Goal: Information Seeking & Learning: Learn about a topic

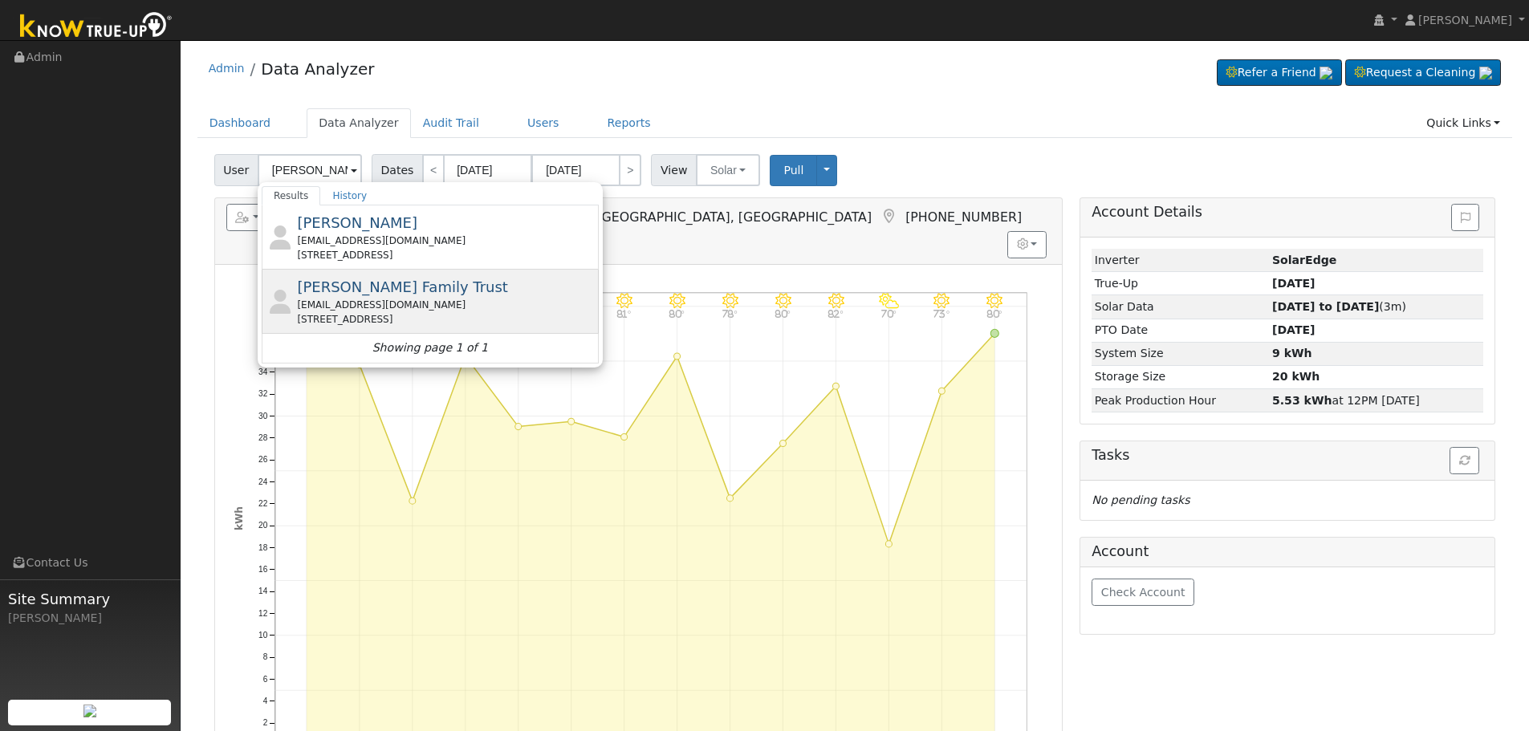
click at [381, 305] on div "[EMAIL_ADDRESS][DOMAIN_NAME]" at bounding box center [446, 305] width 298 height 14
type input "[PERSON_NAME] Family Trust"
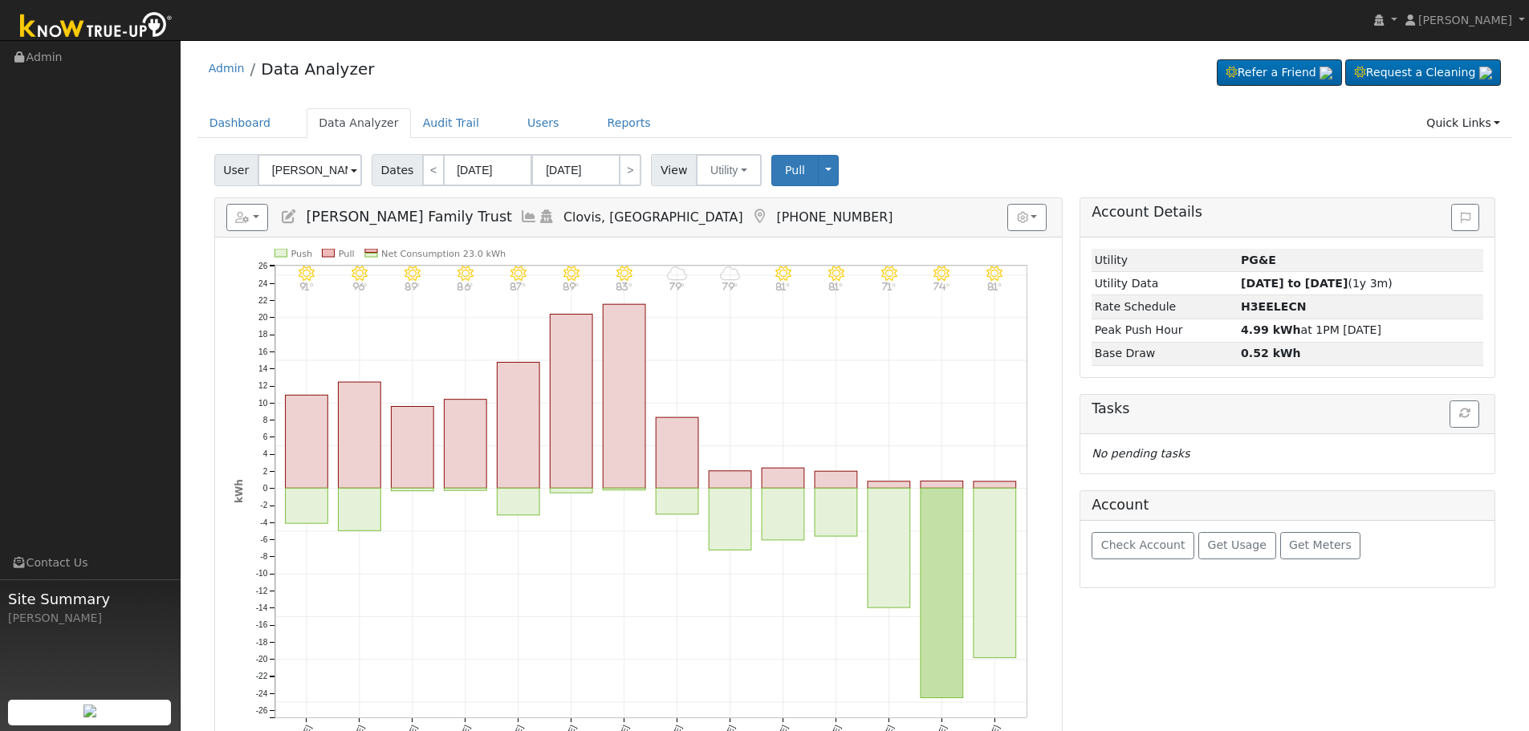
click at [520, 216] on icon at bounding box center [529, 216] width 18 height 14
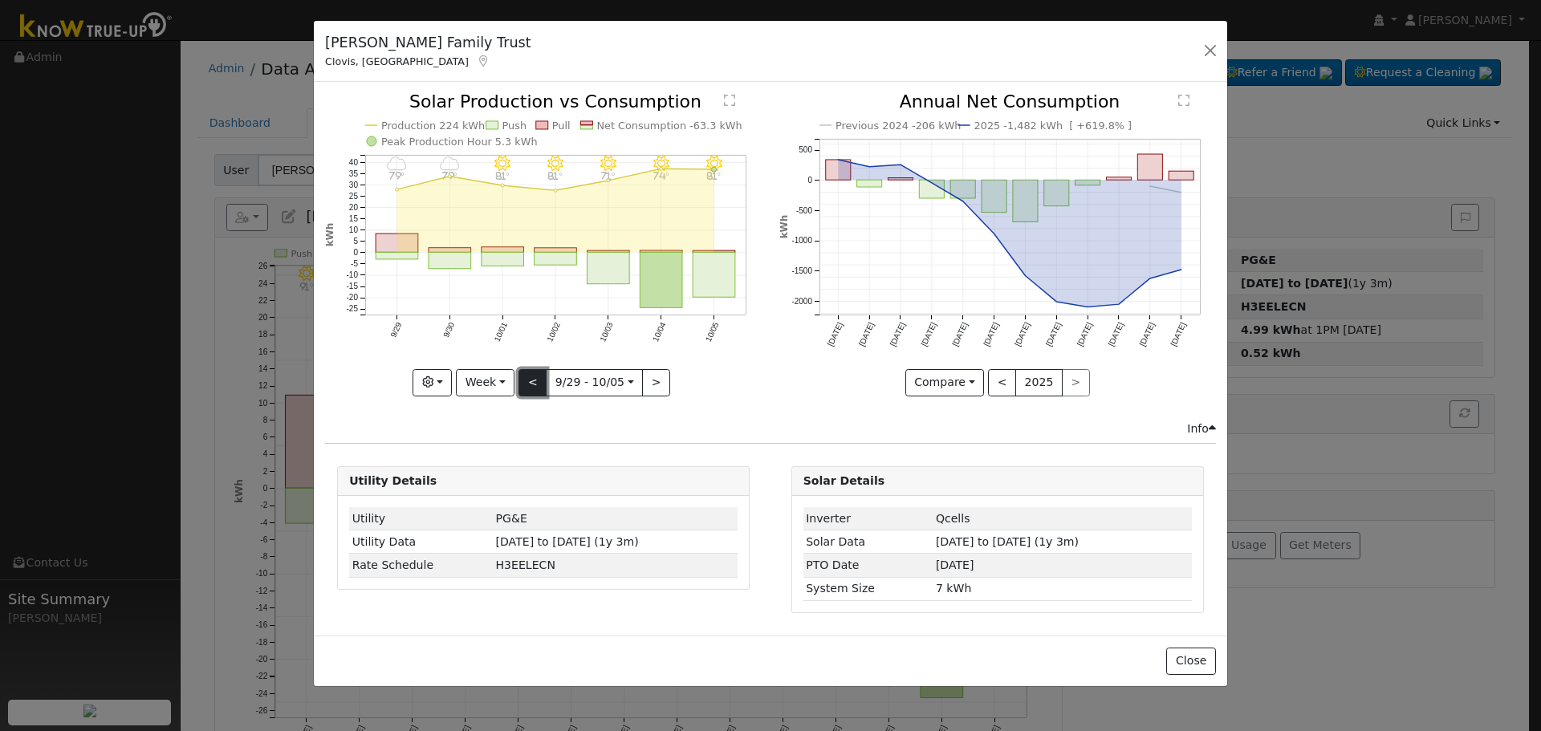
click at [528, 380] on button "<" at bounding box center [532, 382] width 28 height 27
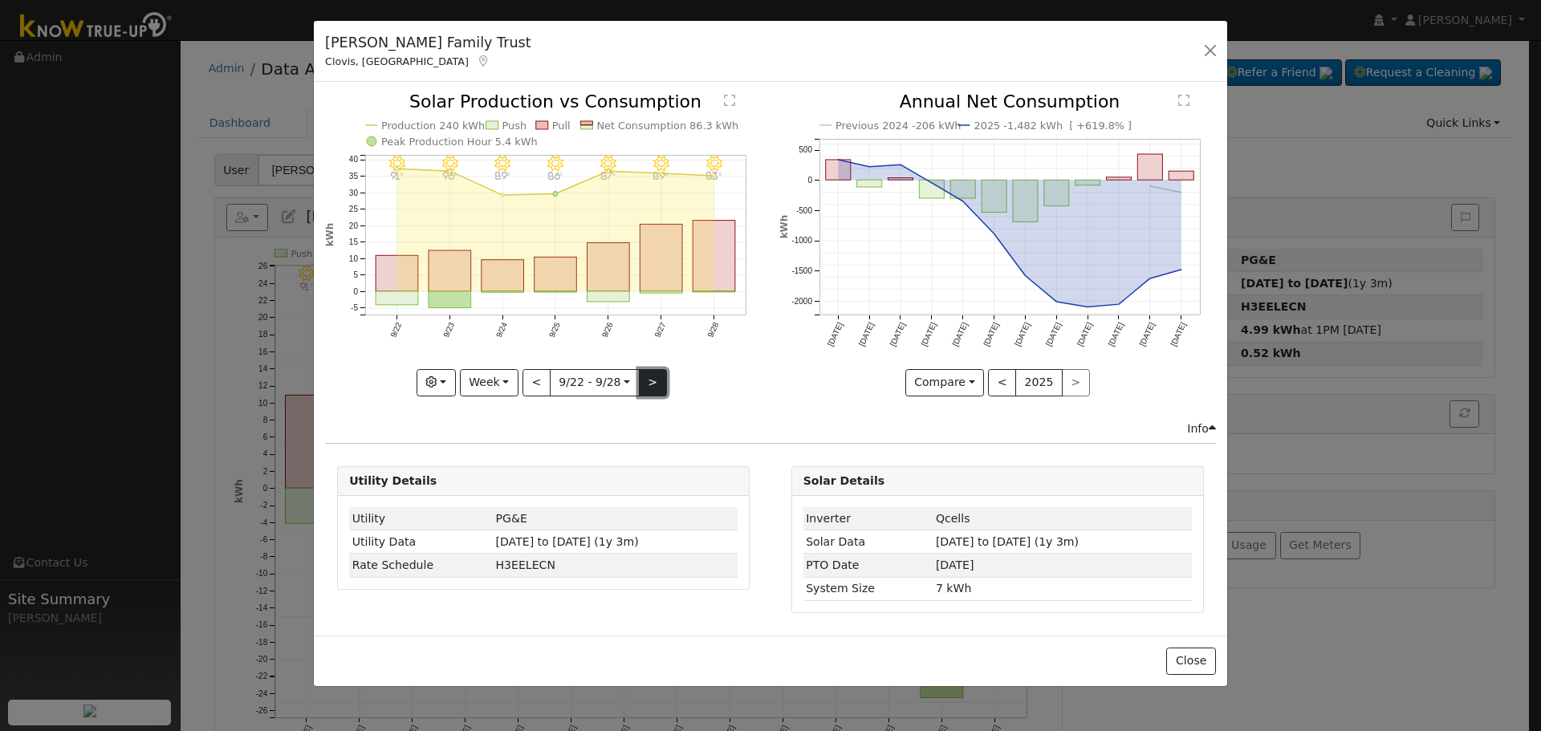
click at [648, 376] on button ">" at bounding box center [653, 382] width 28 height 27
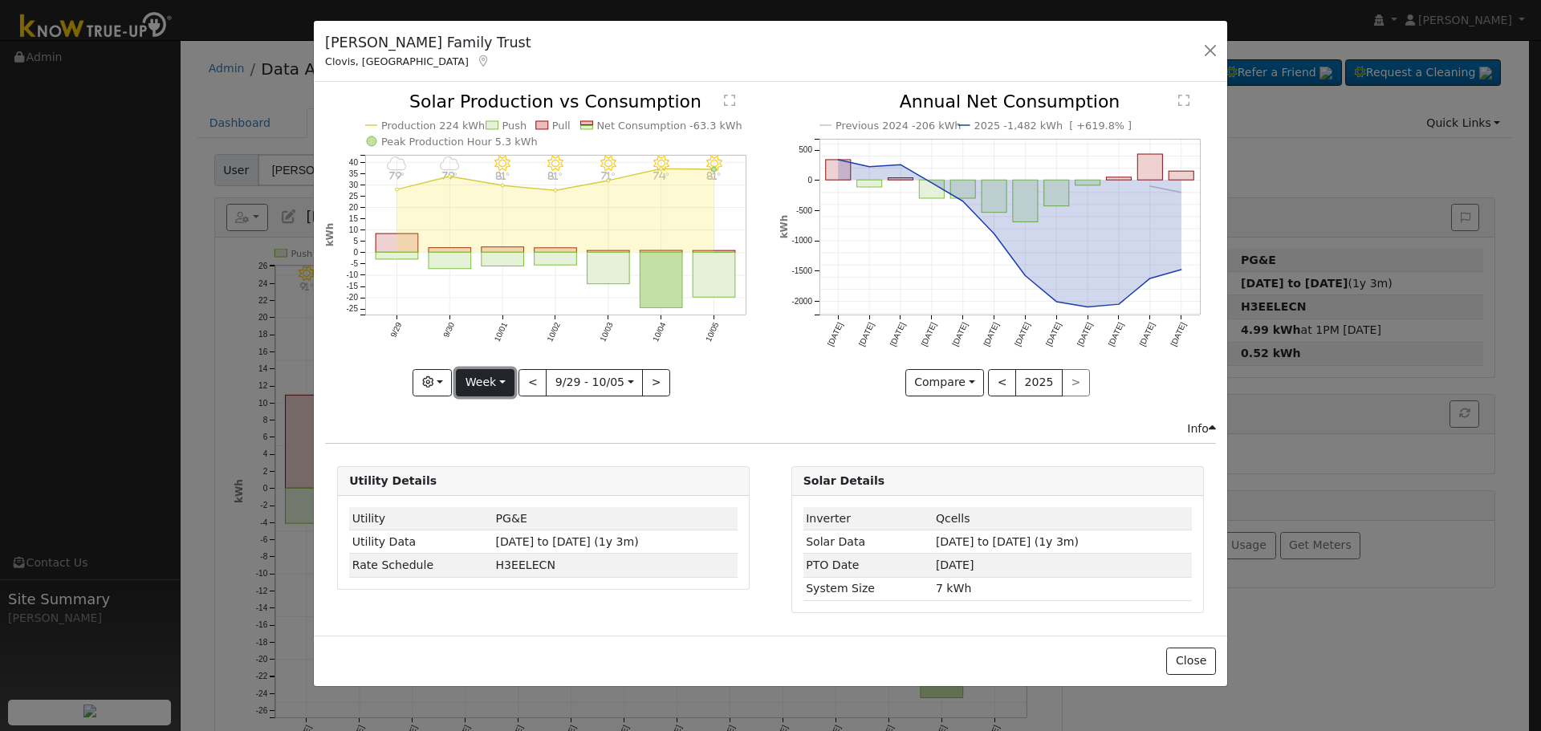
click at [506, 389] on button "Week" at bounding box center [485, 382] width 59 height 27
click at [531, 486] on link "Year" at bounding box center [513, 483] width 112 height 22
type input "[DATE]"
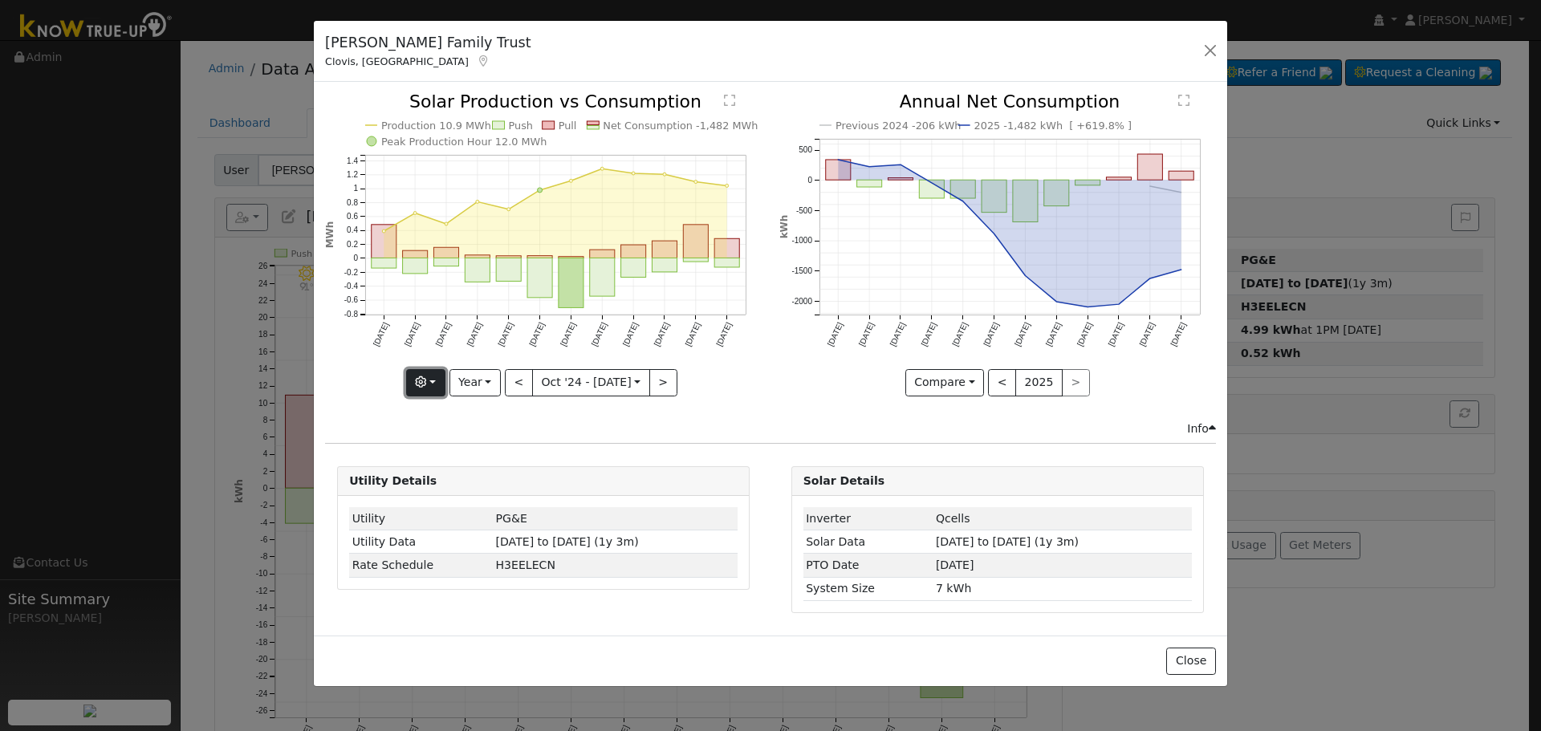
click at [443, 380] on button "button" at bounding box center [425, 382] width 39 height 27
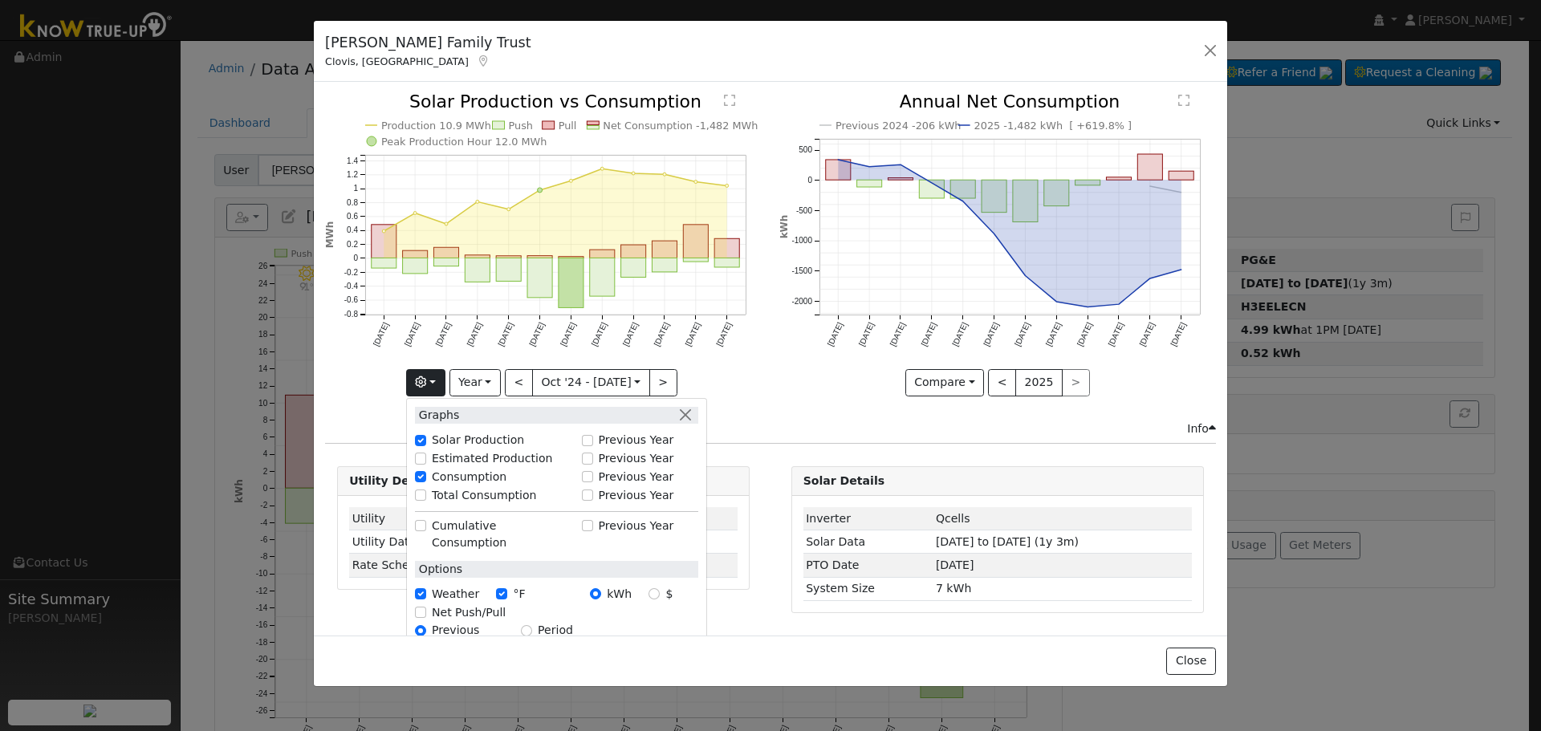
click at [452, 489] on label "Total Consumption" at bounding box center [484, 495] width 105 height 17
click at [426, 489] on input "Total Consumption" at bounding box center [420, 494] width 11 height 11
checkbox input "true"
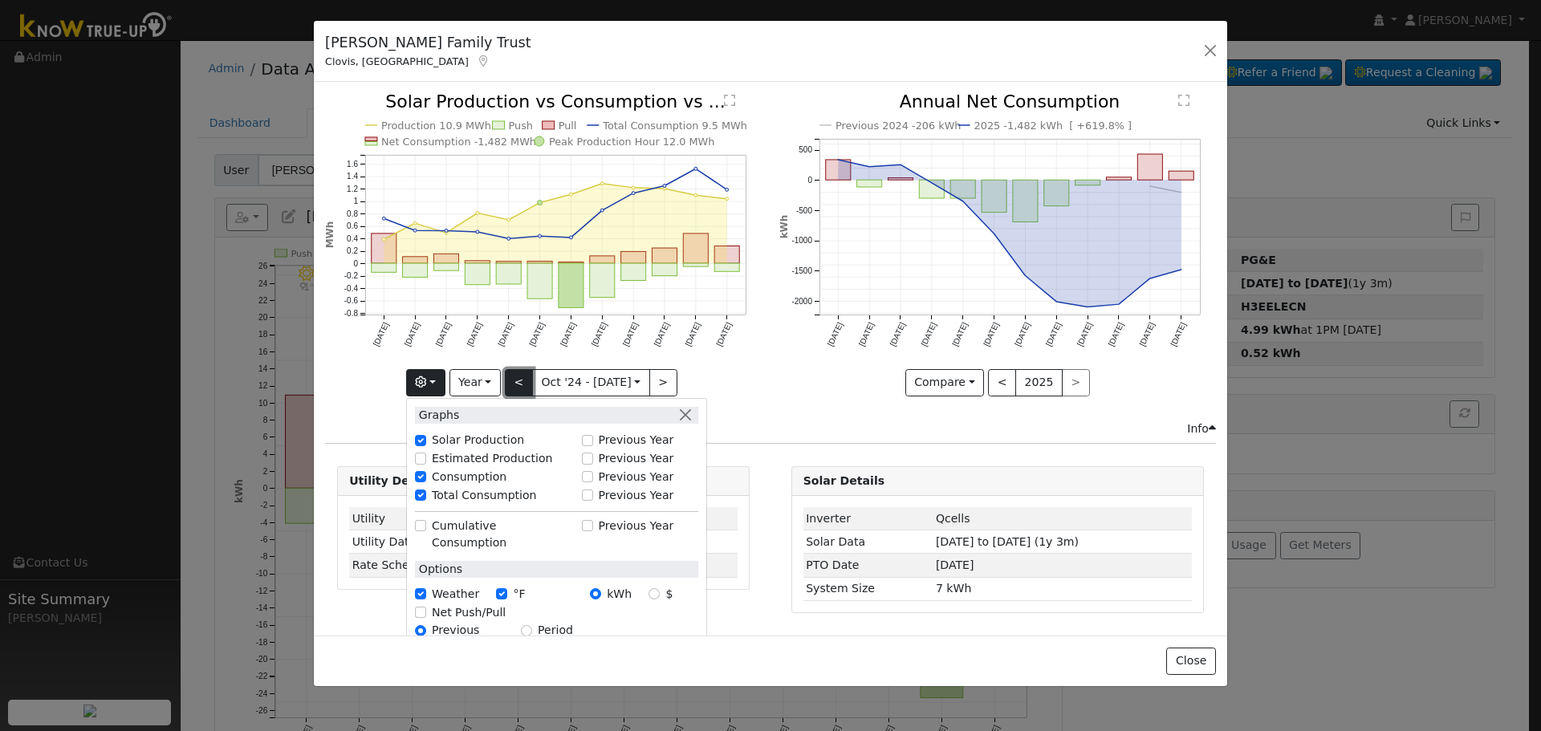
click at [518, 391] on button "<" at bounding box center [519, 382] width 28 height 27
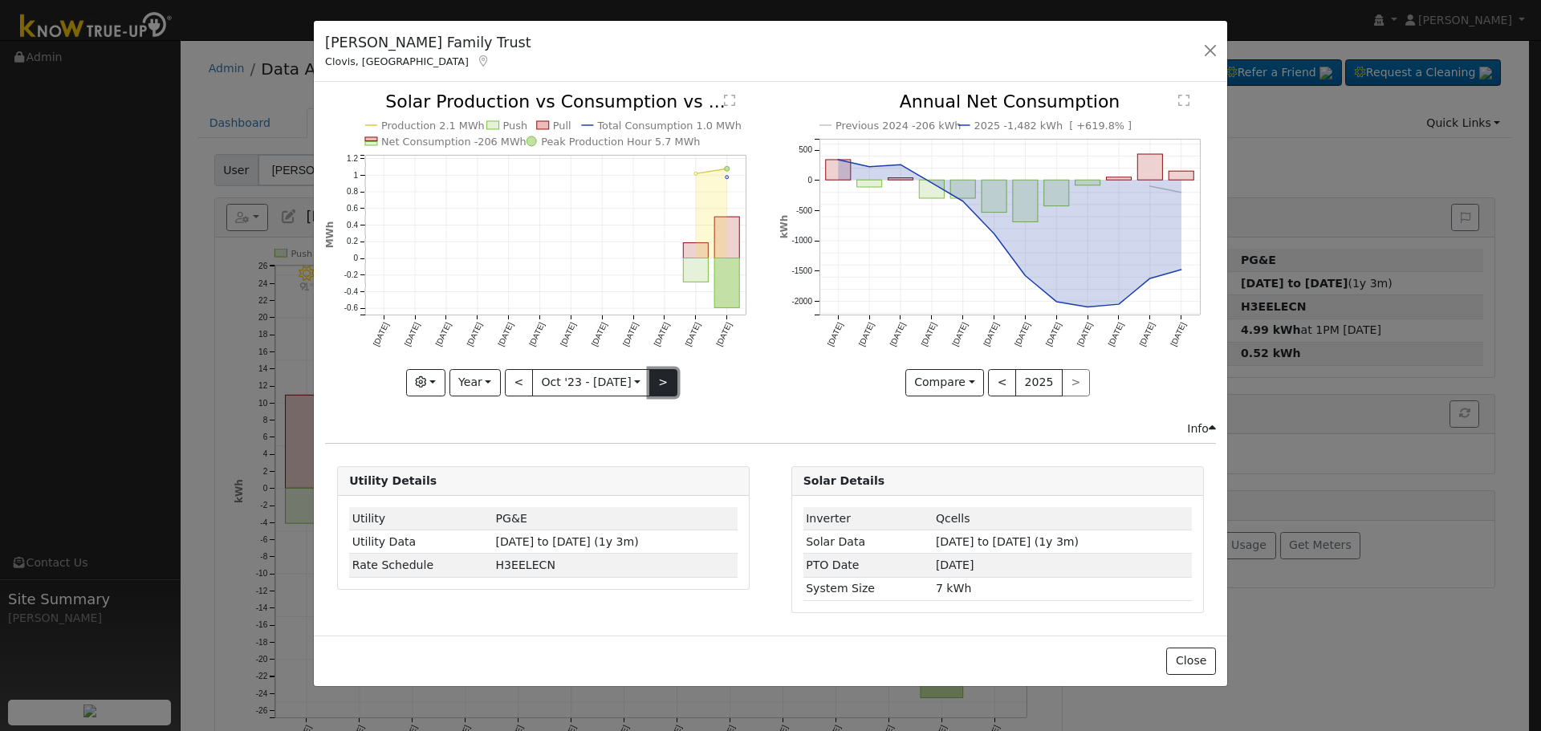
click at [662, 372] on button ">" at bounding box center [663, 382] width 28 height 27
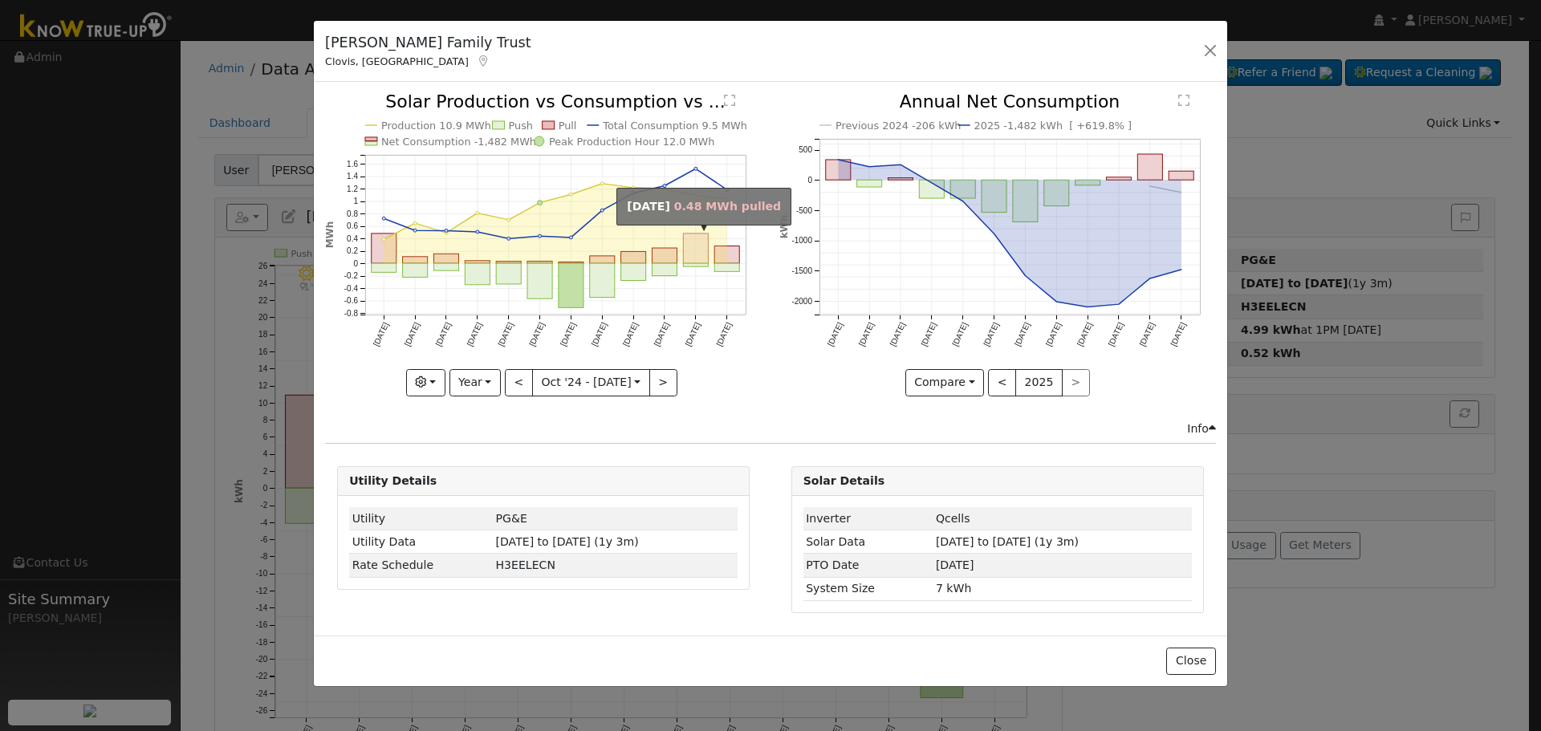
click at [688, 234] on rect "onclick=""" at bounding box center [696, 249] width 25 height 30
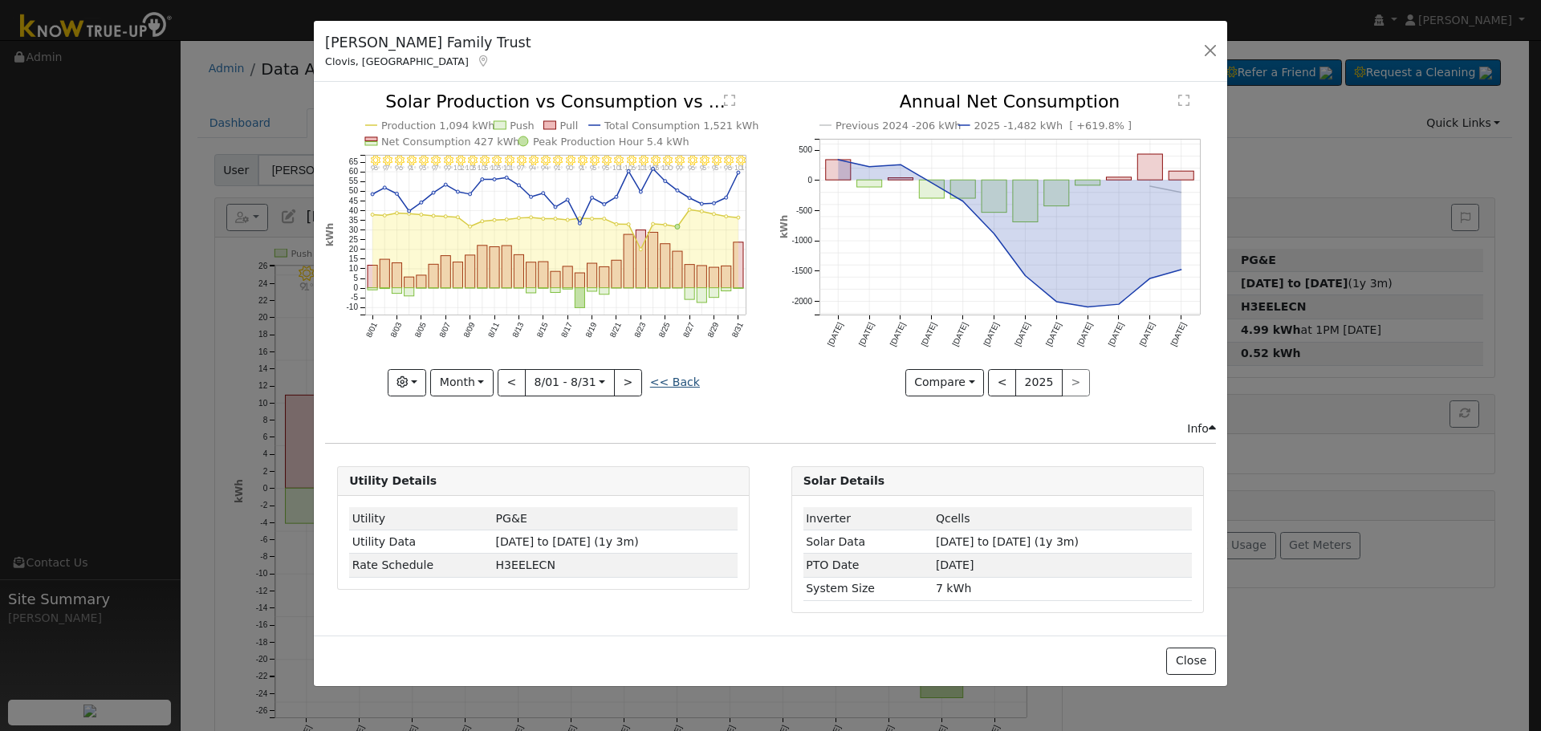
click at [659, 379] on link "<< Back" at bounding box center [675, 382] width 50 height 13
type input "[DATE]"
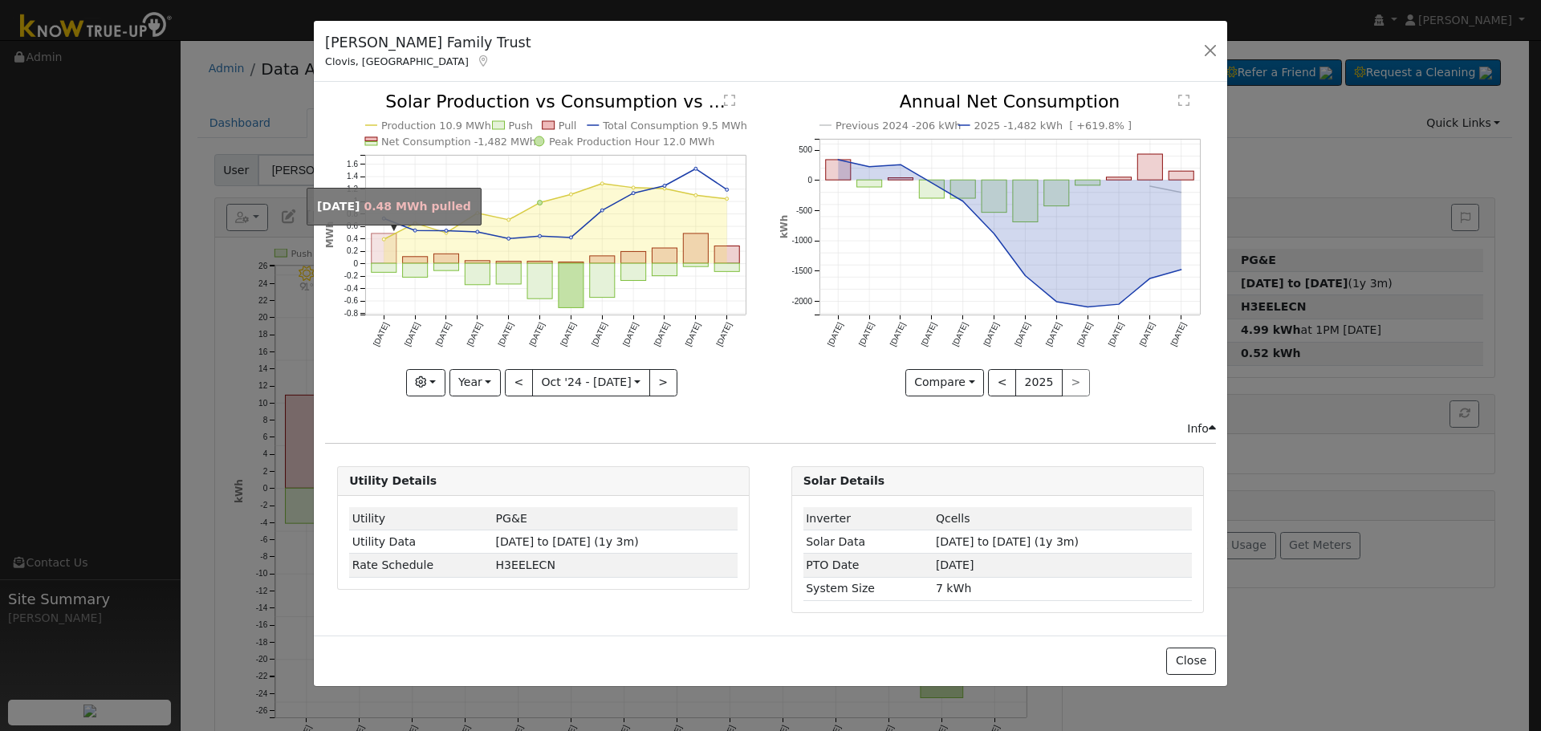
click at [376, 243] on rect "onclick=""" at bounding box center [384, 249] width 25 height 30
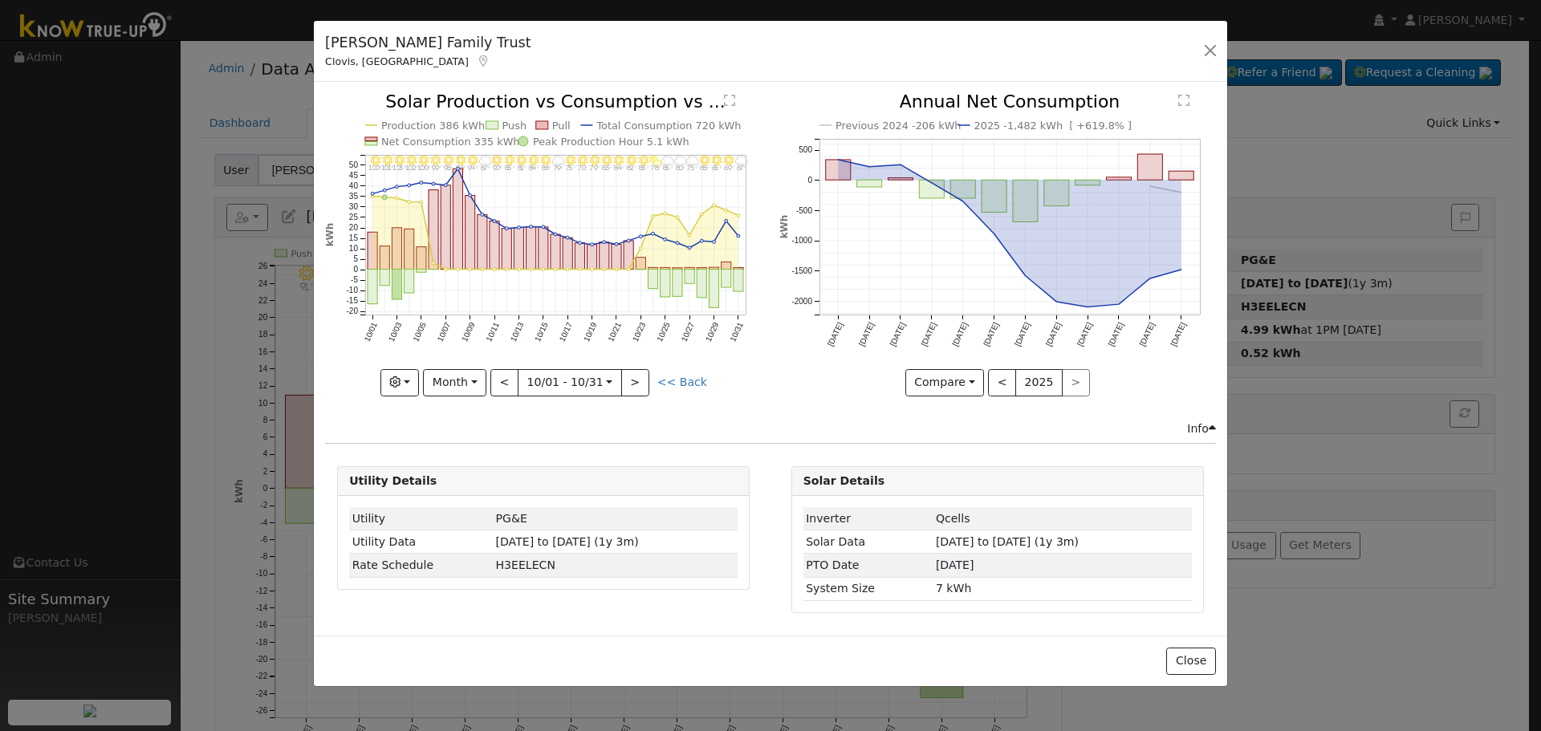
click at [673, 373] on icon "10/31 - MostlyCloudy 67° 10/30 - MostlyClear 69° 10/29 - Clear 65° 10/28 - Clea…" at bounding box center [543, 243] width 437 height 301
click at [676, 376] on link "<< Back" at bounding box center [682, 382] width 50 height 13
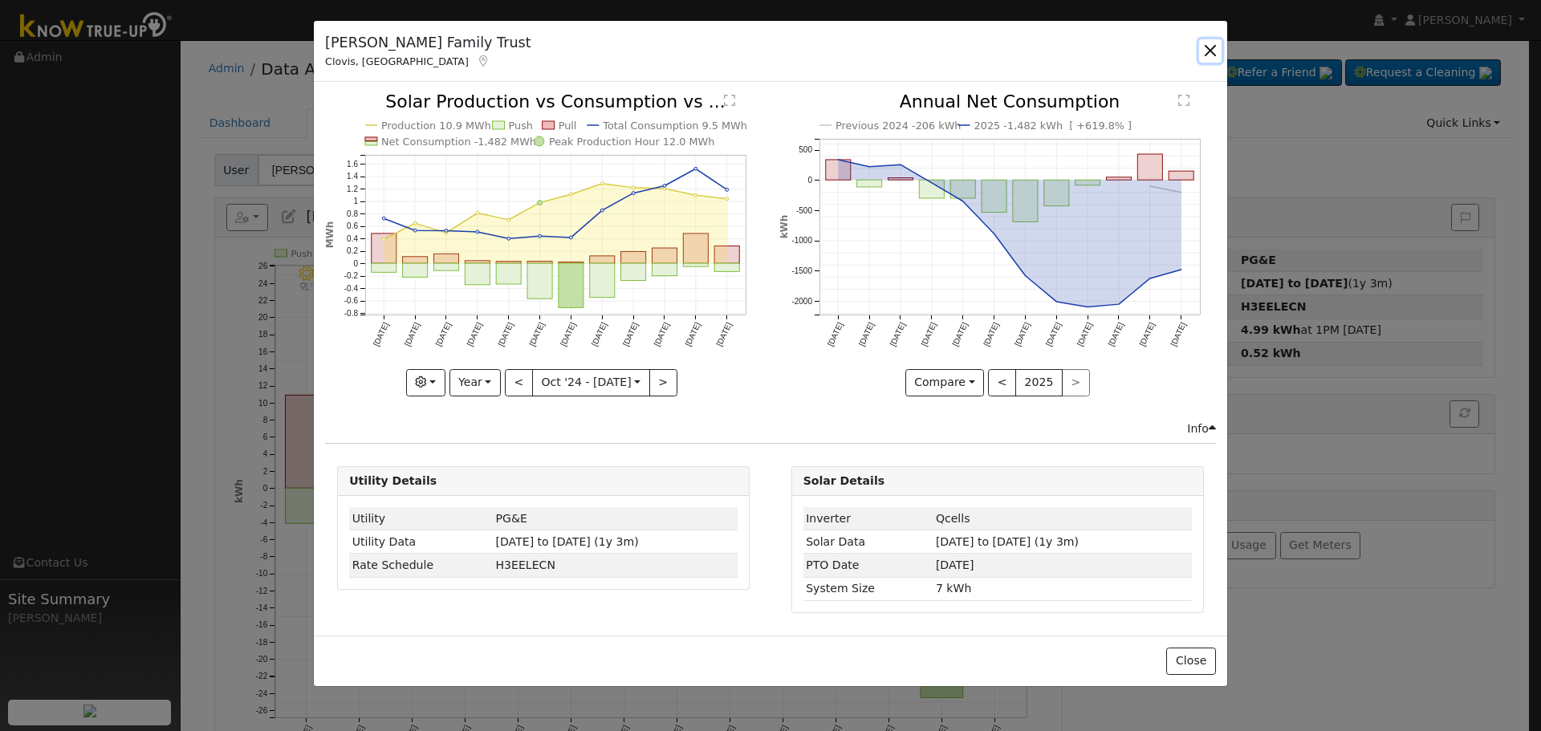
click at [1207, 51] on button "button" at bounding box center [1210, 50] width 22 height 22
